Goal: Information Seeking & Learning: Find specific fact

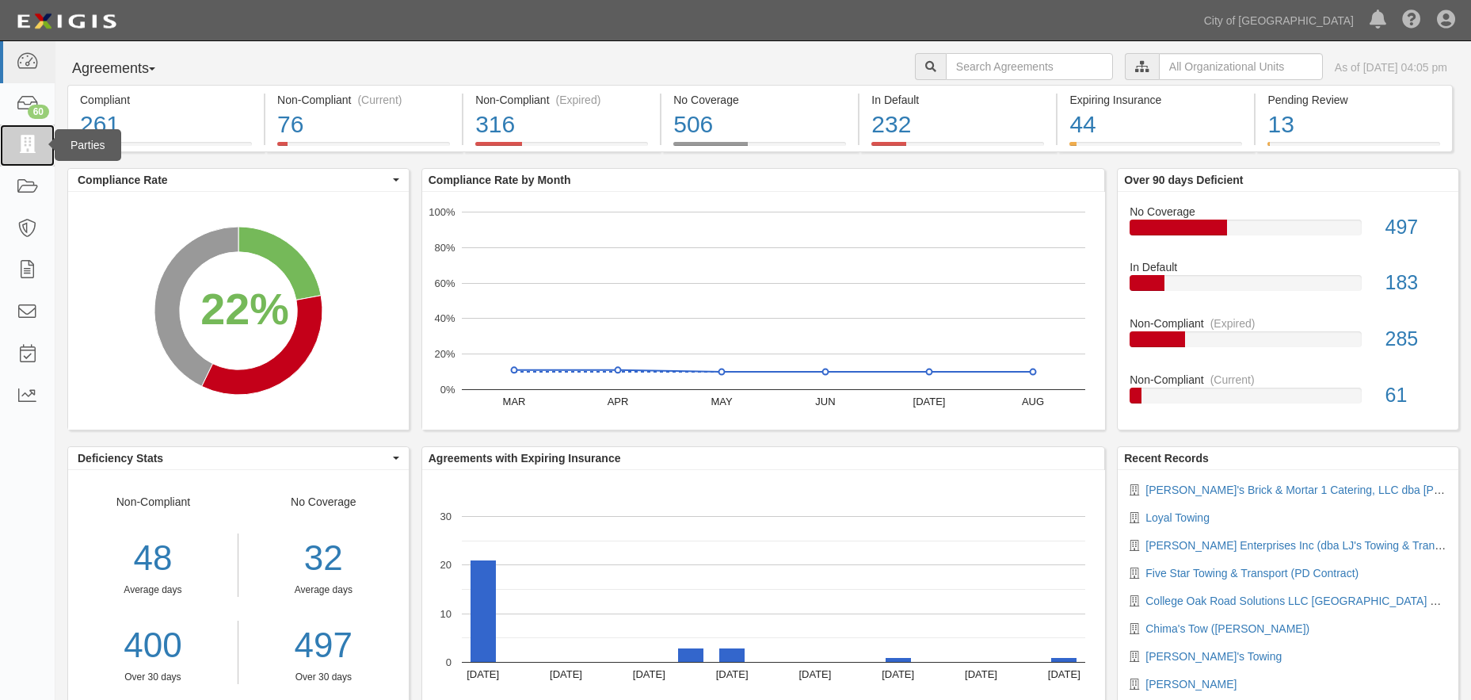
click at [25, 156] on link at bounding box center [27, 145] width 55 height 42
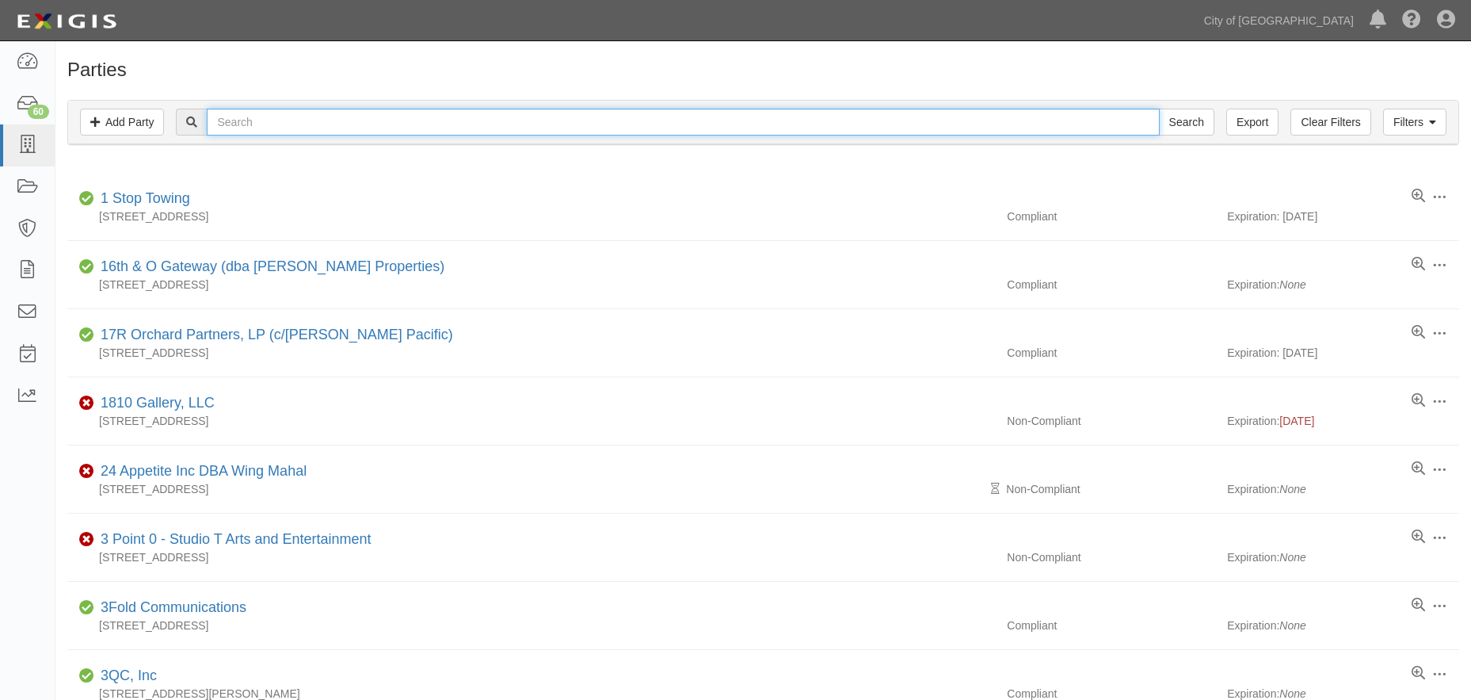
drag, startPoint x: 0, startPoint y: 0, endPoint x: 333, endPoint y: 128, distance: 356.7
click at [333, 128] on input "text" at bounding box center [683, 122] width 952 height 27
type input "aaa motor"
click at [1186, 123] on input "Search" at bounding box center [1186, 122] width 55 height 27
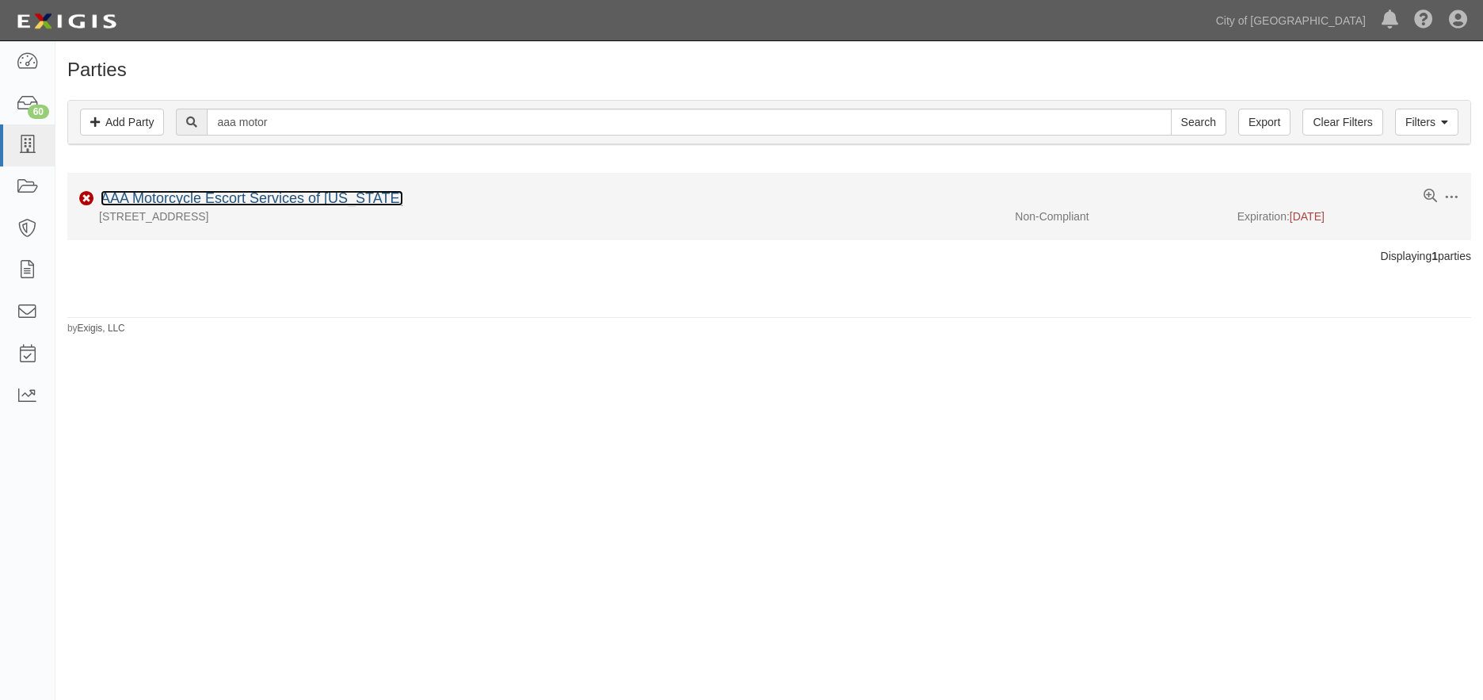
click at [315, 203] on link "AAA Motorcycle Escort Services of California" at bounding box center [252, 198] width 303 height 16
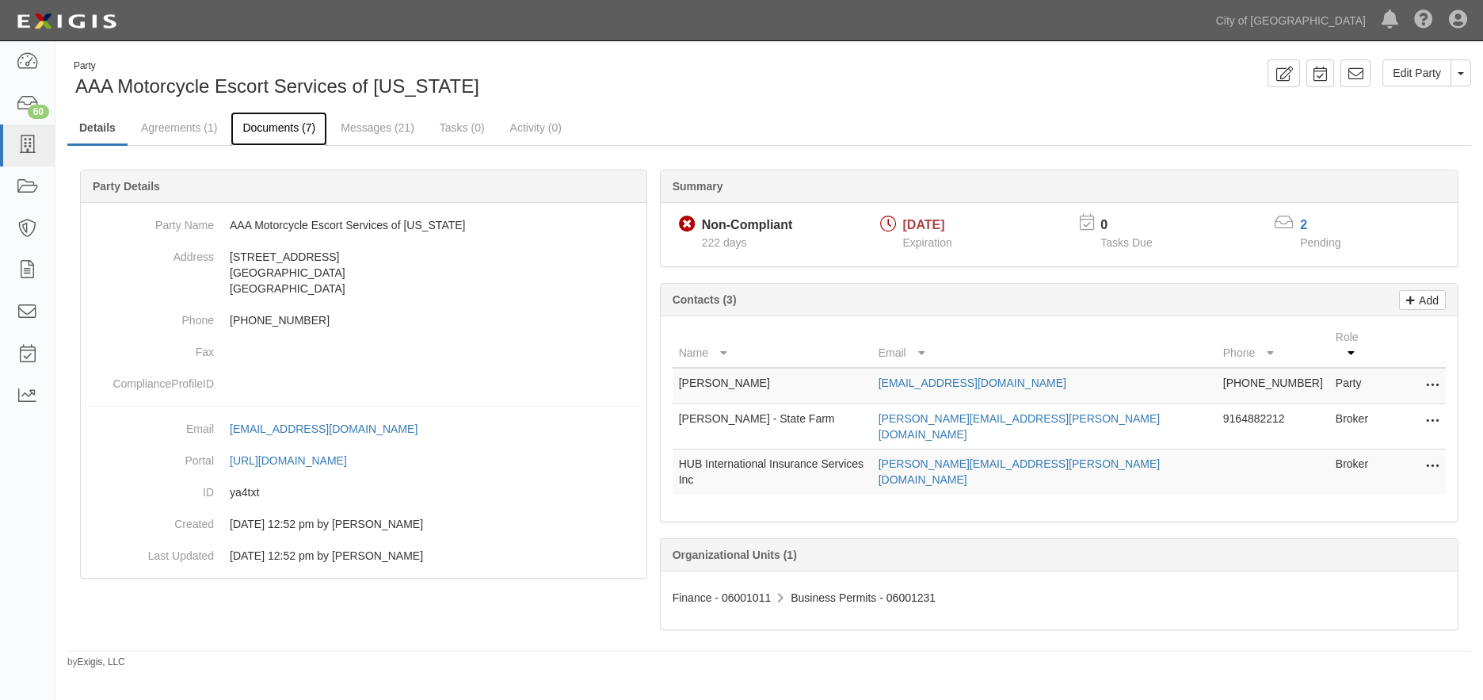
click at [294, 129] on link "Documents (7)" at bounding box center [279, 129] width 97 height 34
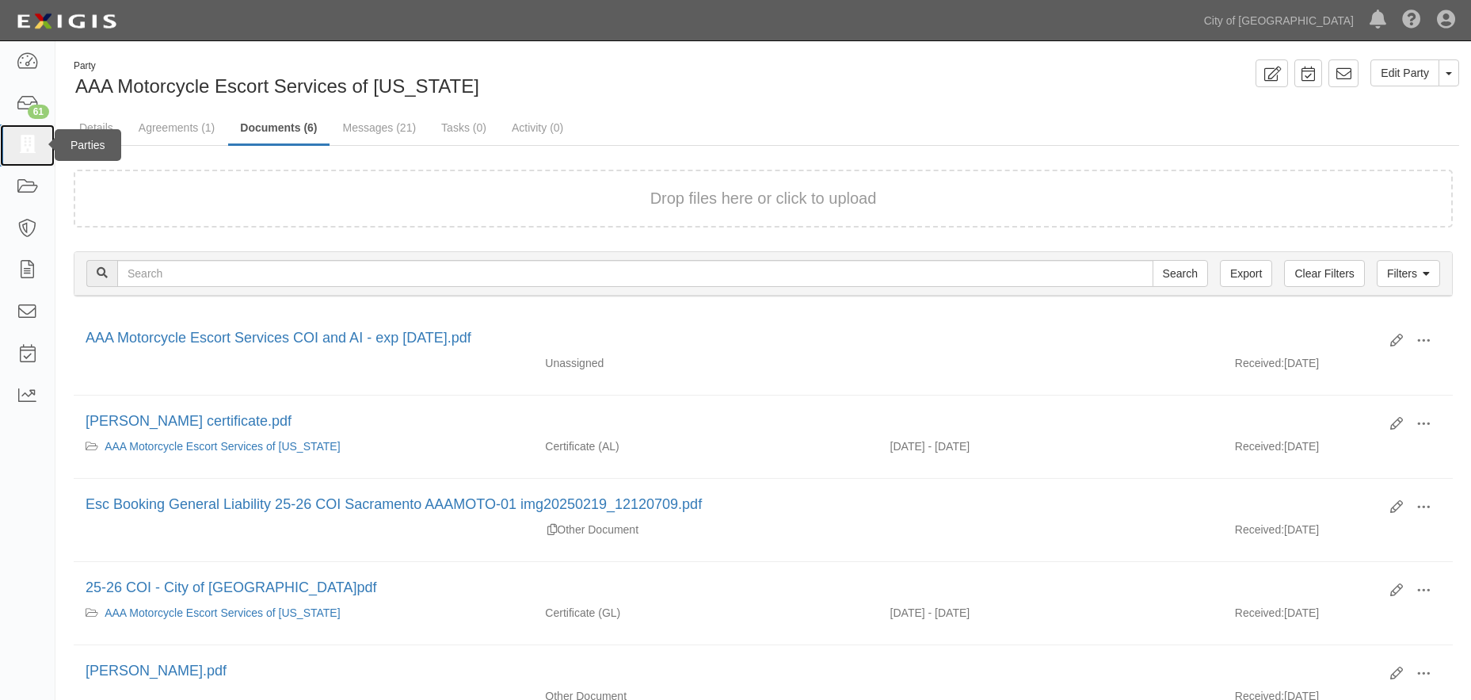
click at [30, 144] on icon at bounding box center [27, 145] width 22 height 18
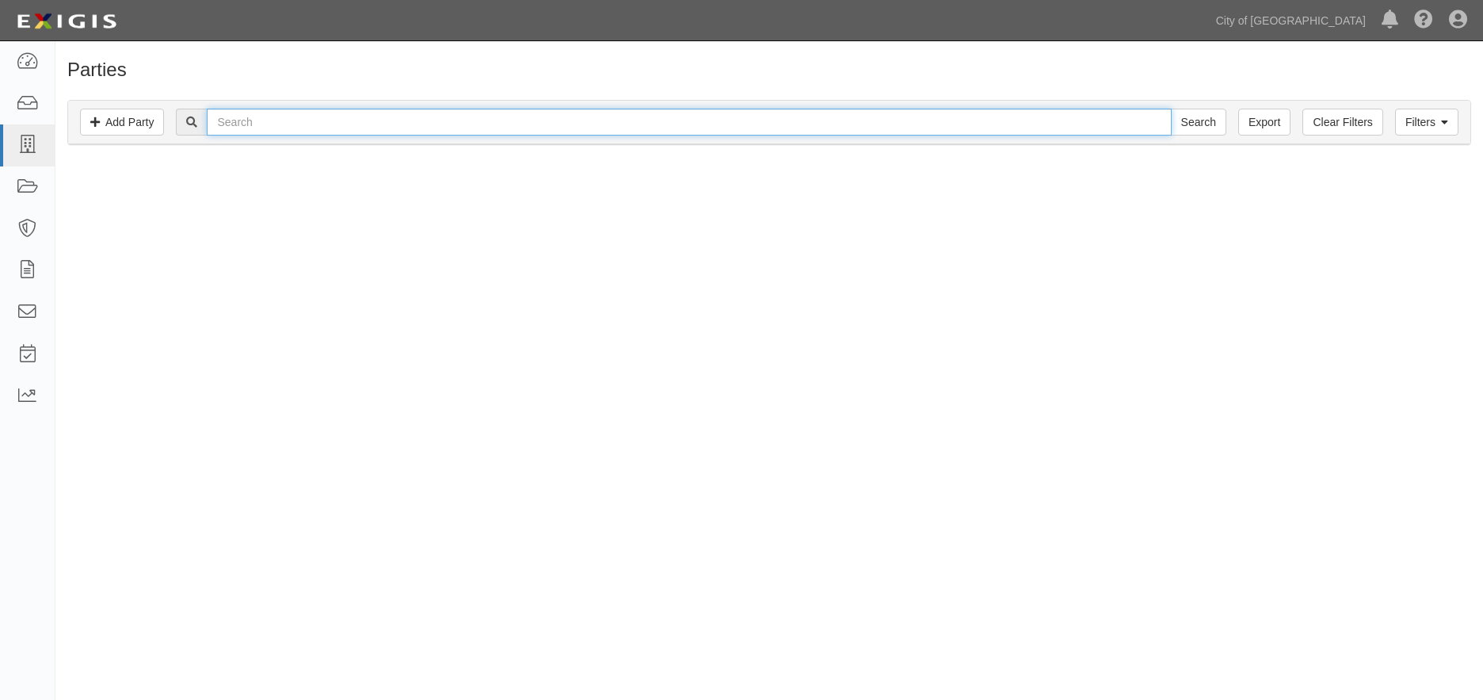
click at [303, 118] on input "text" at bounding box center [689, 122] width 964 height 27
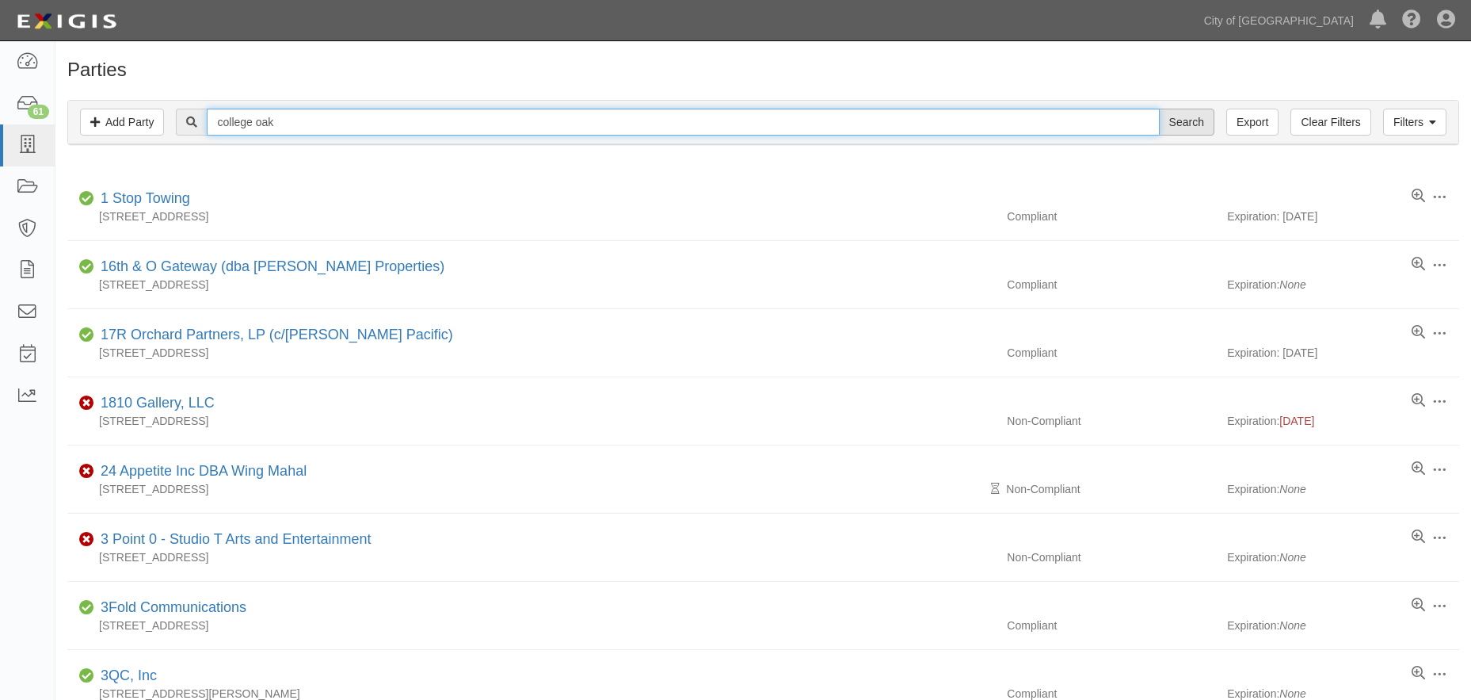
type input "college oak"
click at [1172, 124] on input "Search" at bounding box center [1186, 122] width 55 height 27
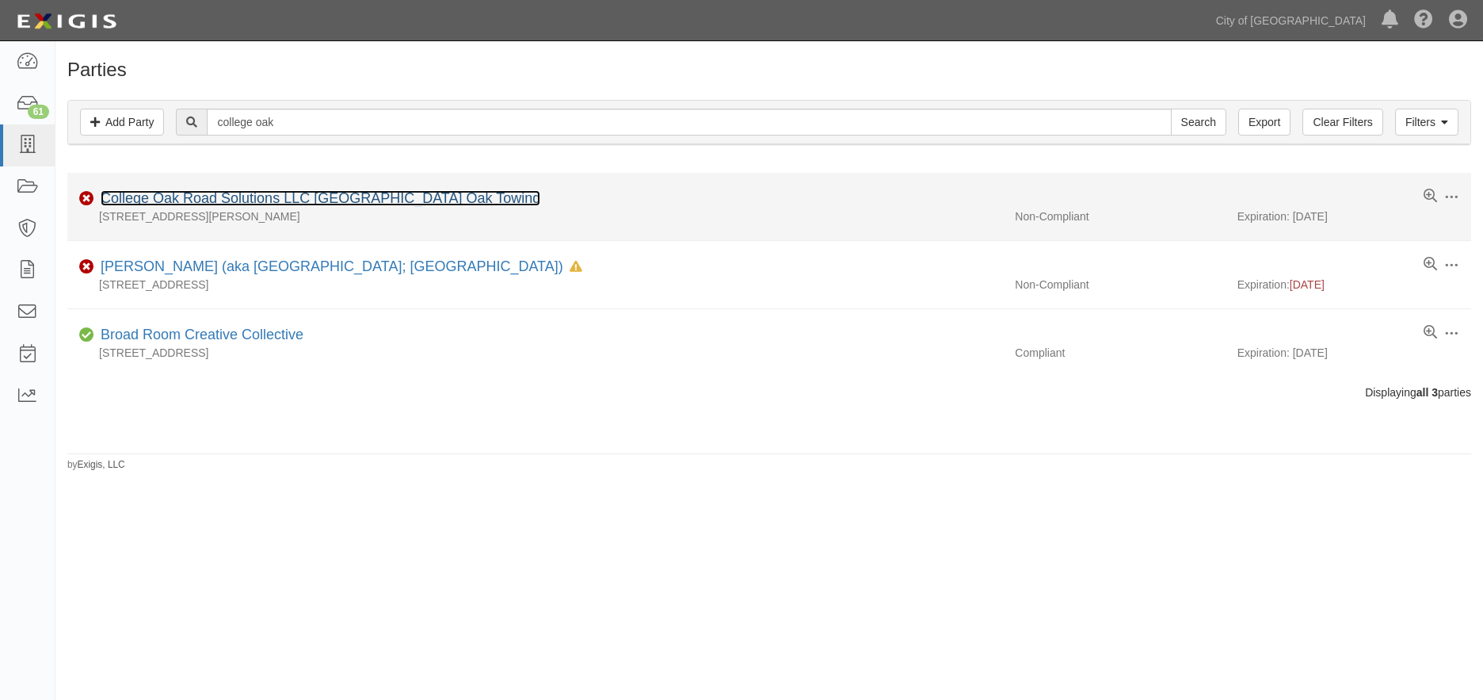
click at [401, 200] on link "College Oak Road Solutions LLC [GEOGRAPHIC_DATA] Oak Towing" at bounding box center [321, 198] width 440 height 16
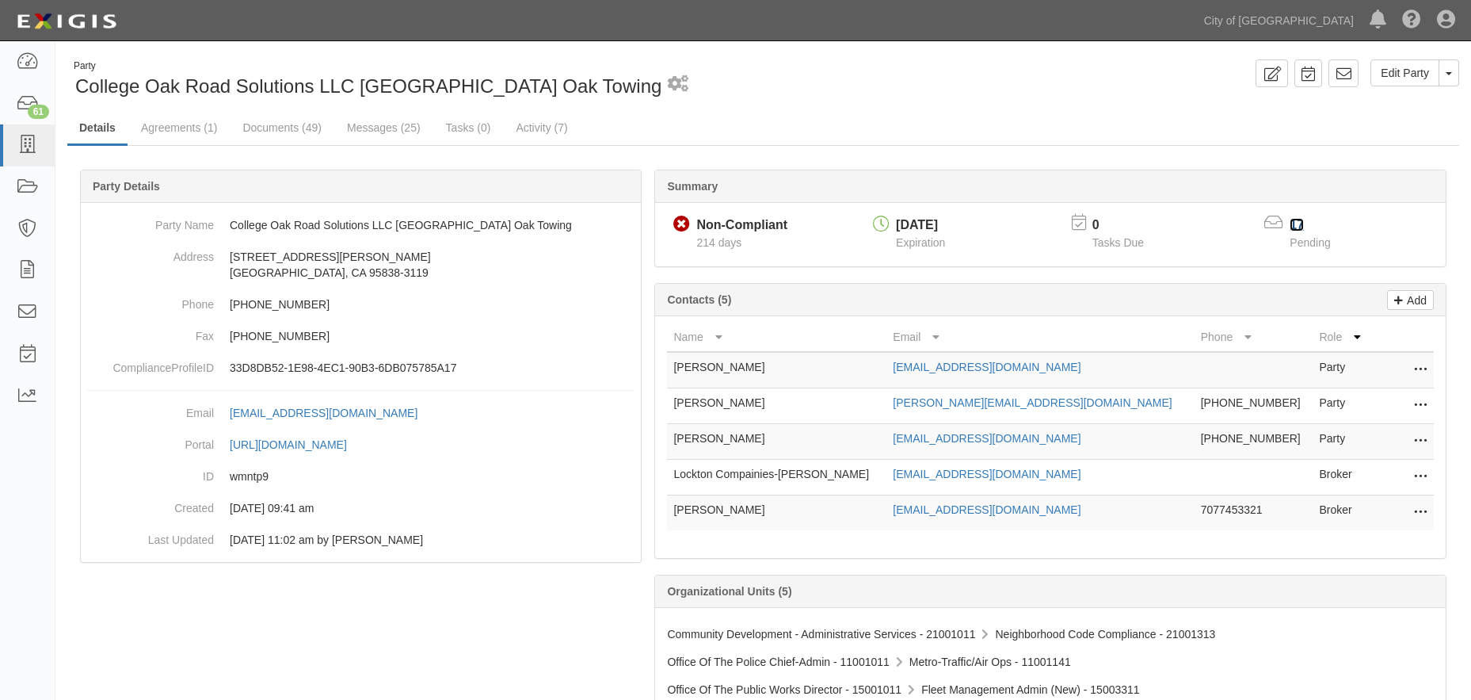
click at [1295, 227] on link "17" at bounding box center [1297, 224] width 14 height 13
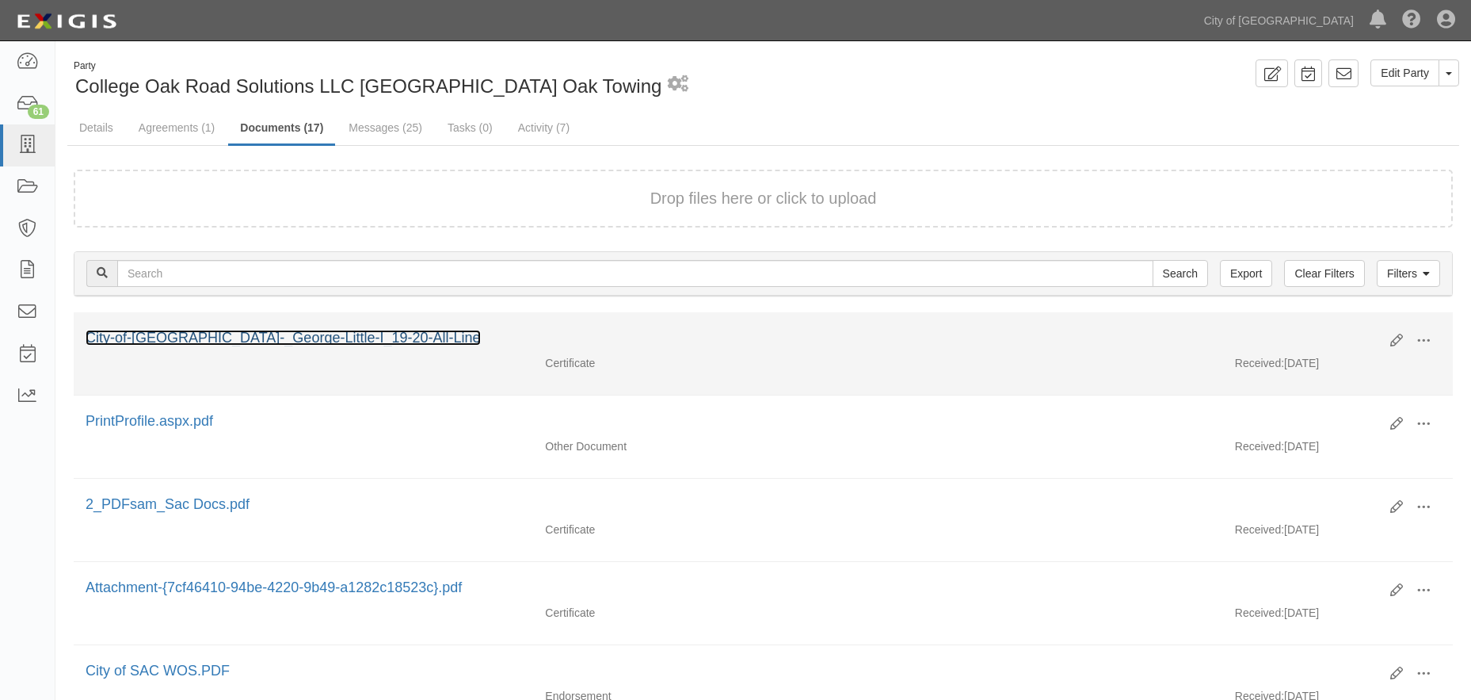
click at [317, 338] on link "City-of-[GEOGRAPHIC_DATA]-_George-Little-I_19-20-All-Line" at bounding box center [283, 338] width 395 height 16
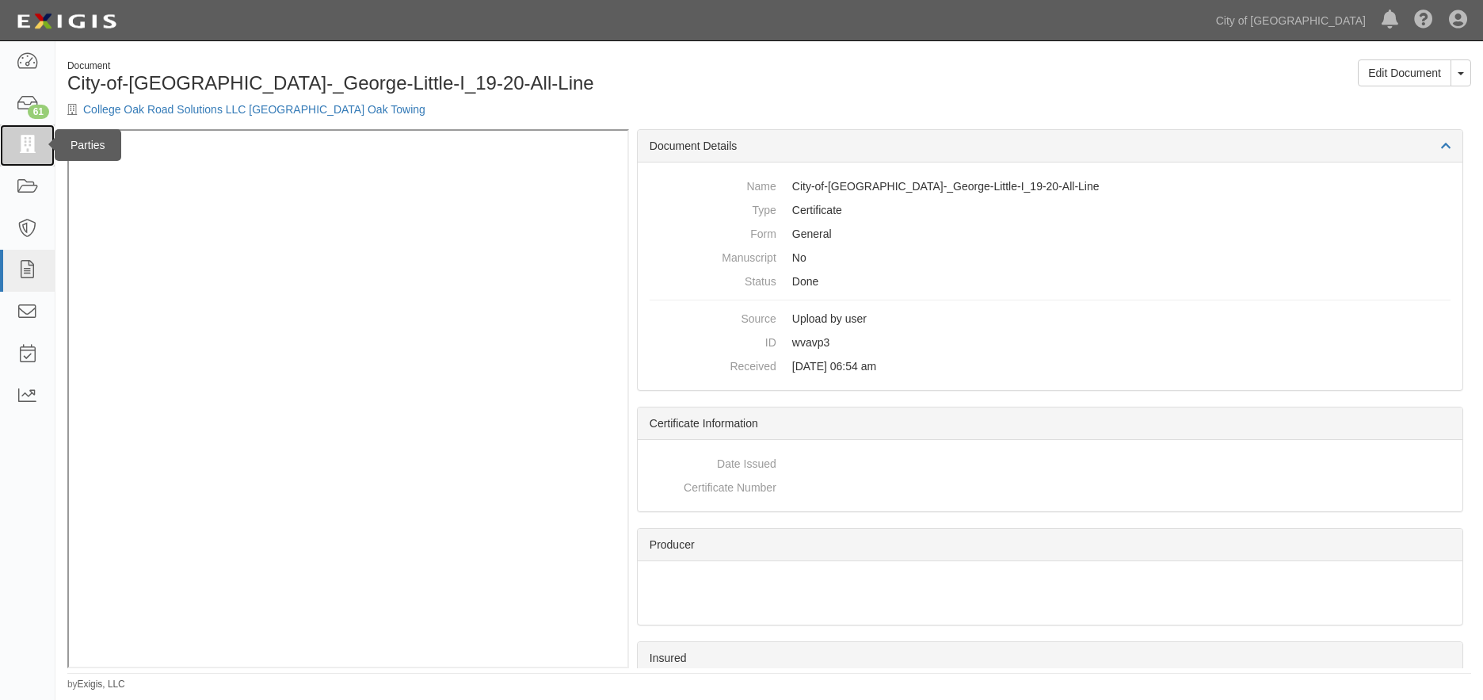
click at [30, 139] on icon at bounding box center [27, 145] width 22 height 18
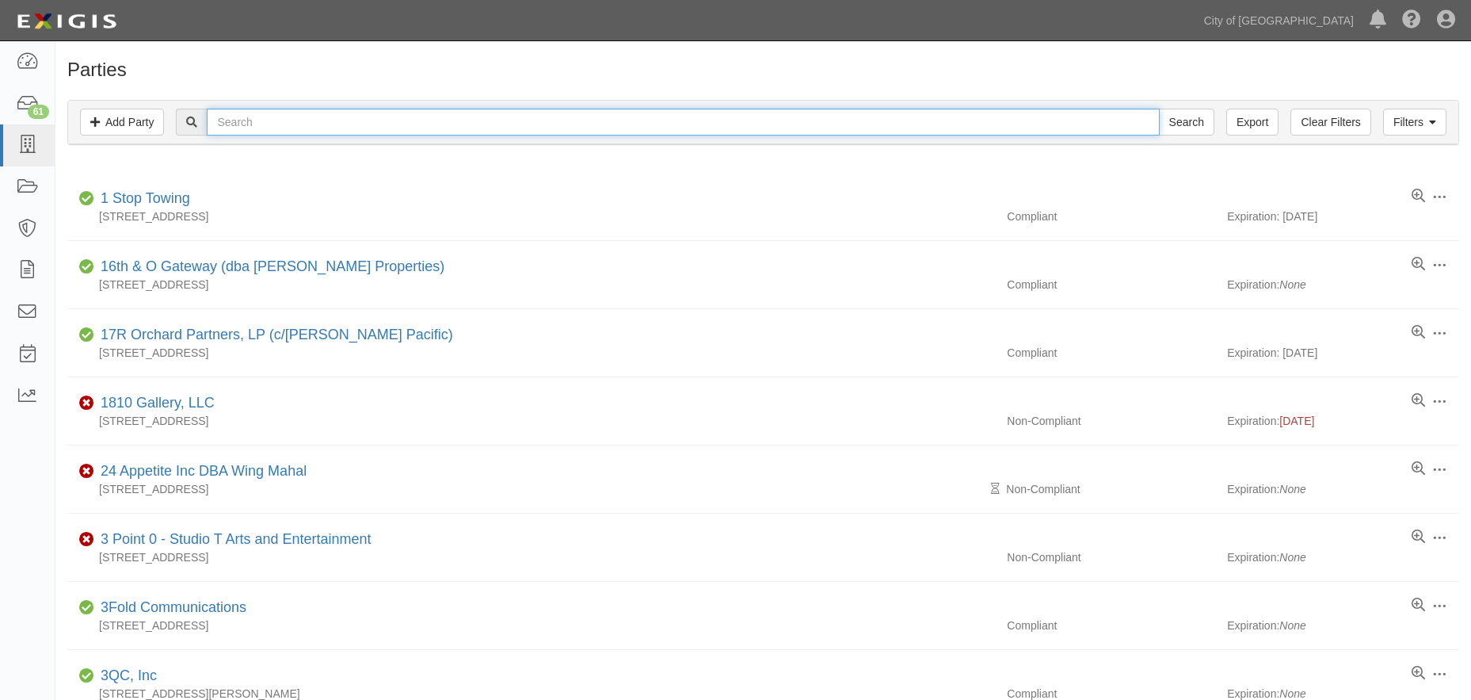
click at [333, 123] on input "text" at bounding box center [683, 122] width 952 height 27
type input "college oak"
click at [1181, 119] on input "Search" at bounding box center [1186, 122] width 55 height 27
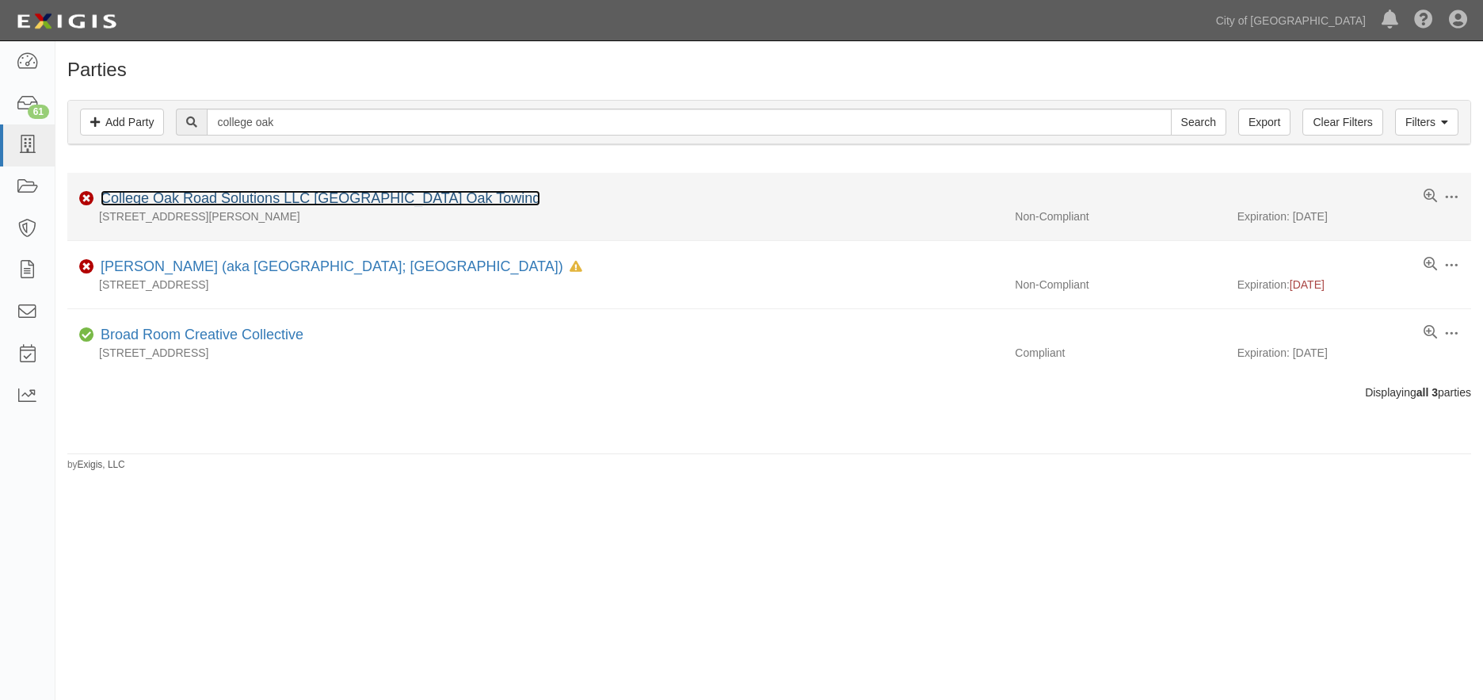
click at [376, 200] on link "College Oak Road Solutions LLC dba College Oak Towing" at bounding box center [321, 198] width 440 height 16
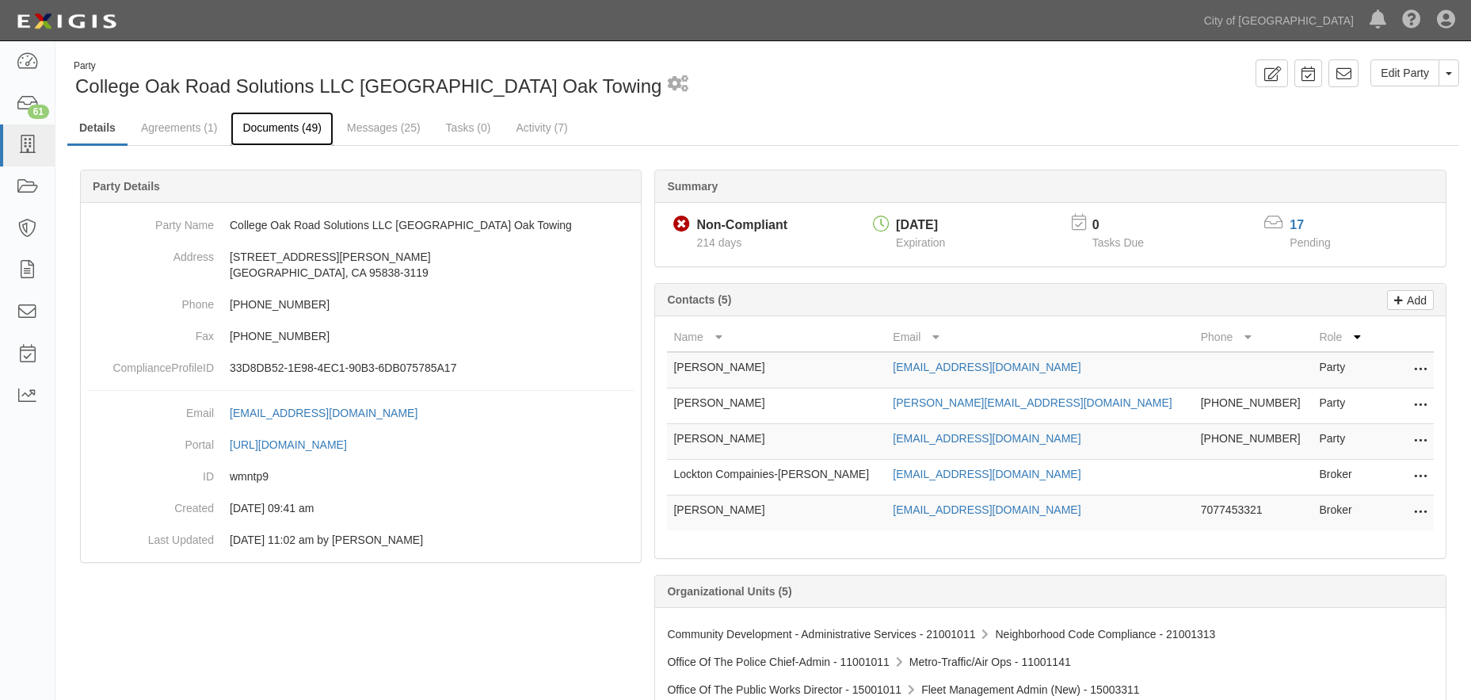
click at [295, 124] on link "Documents (49)" at bounding box center [282, 129] width 103 height 34
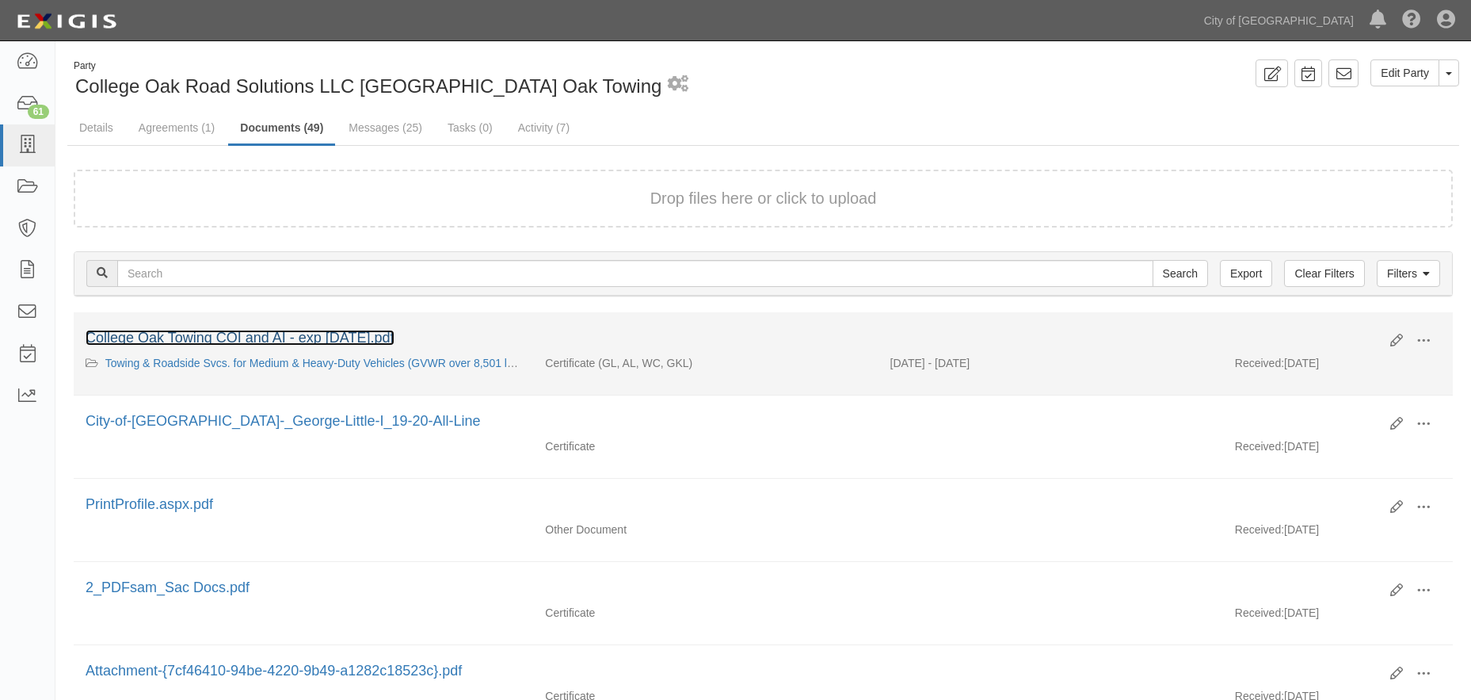
click at [251, 334] on link "College Oak Towing COI and AI - exp [DATE].pdf" at bounding box center [240, 338] width 309 height 16
